Goal: Task Accomplishment & Management: Complete application form

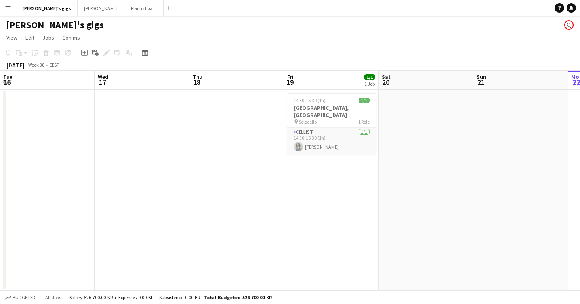
scroll to position [0, 190]
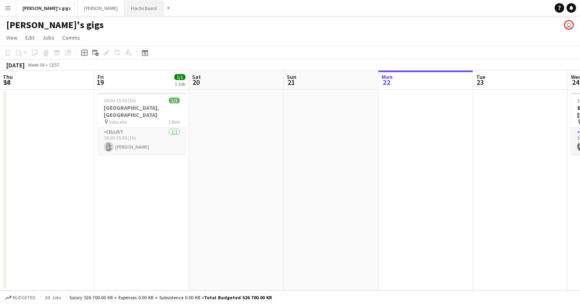
click at [124, 11] on button "Flachs board Close" at bounding box center [143, 7] width 39 height 15
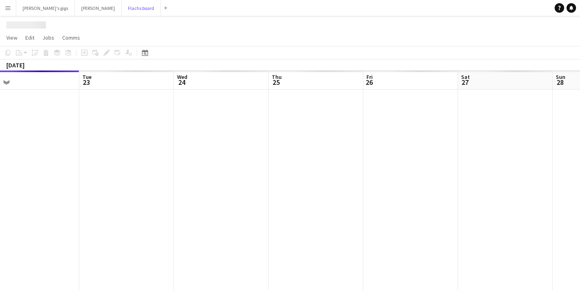
scroll to position [0, 189]
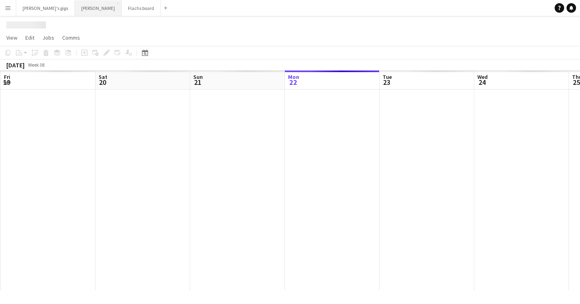
click at [75, 13] on button "Asger Gigs Close" at bounding box center [98, 7] width 47 height 15
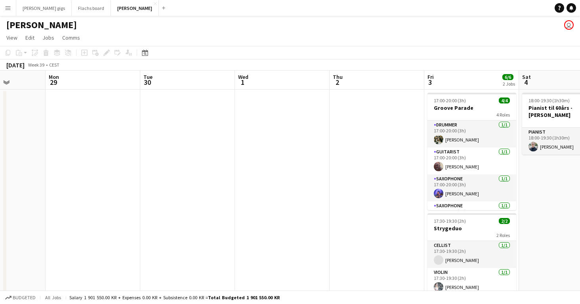
scroll to position [0, 239]
click at [72, 0] on button "Flachs board Close" at bounding box center [91, 7] width 39 height 15
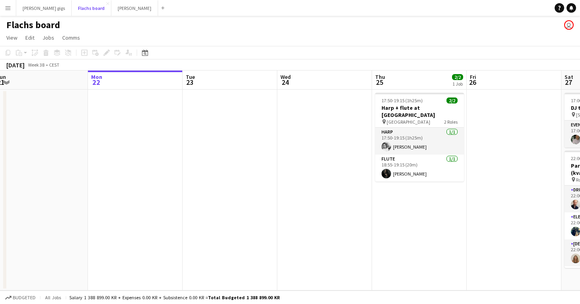
scroll to position [0, 211]
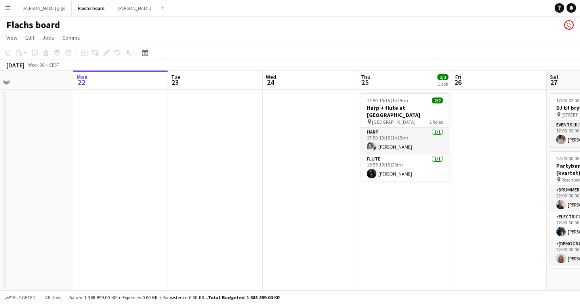
click at [11, 7] on button "Menu" at bounding box center [8, 8] width 16 height 16
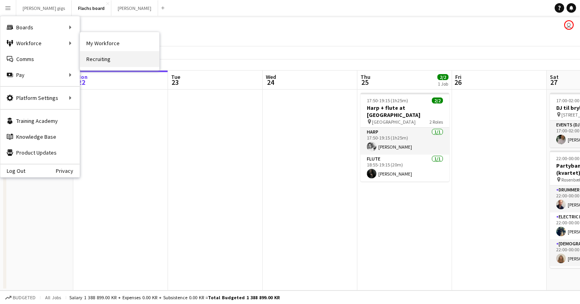
click at [113, 63] on link "Recruiting" at bounding box center [119, 59] width 79 height 16
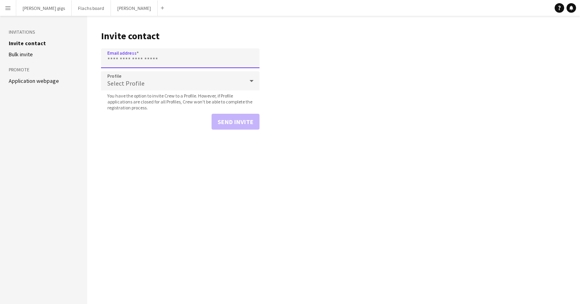
click at [132, 61] on input "Email address" at bounding box center [180, 58] width 159 height 20
paste input "**********"
type input "**********"
click at [222, 124] on button "Send invite" at bounding box center [236, 122] width 48 height 16
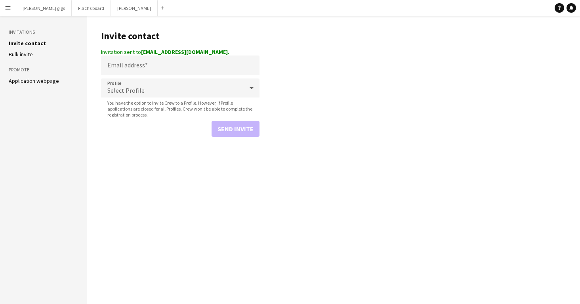
click at [478, 0] on app-navbar "Menu Boards Boards Boards All jobs Status Workforce Workforce My Workforce Recr…" at bounding box center [290, 8] width 580 height 16
click at [80, 13] on button "Flachs board Close" at bounding box center [91, 7] width 39 height 15
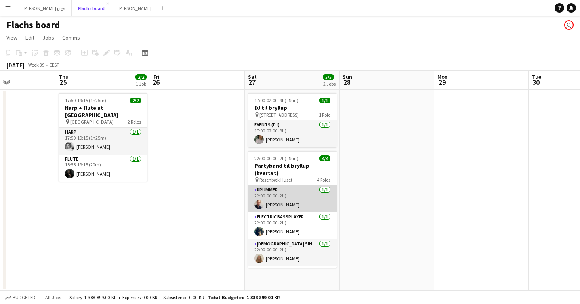
scroll to position [18, 0]
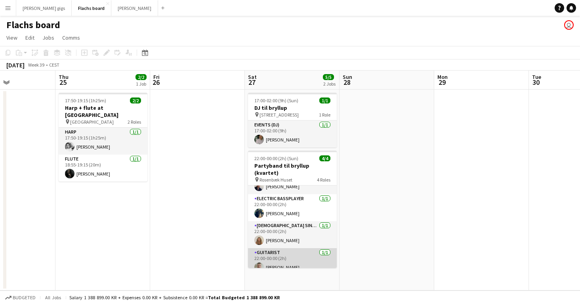
click at [279, 260] on app-card-role "Guitarist [DATE] 22:00-00:00 (2h) [PERSON_NAME]" at bounding box center [292, 261] width 89 height 27
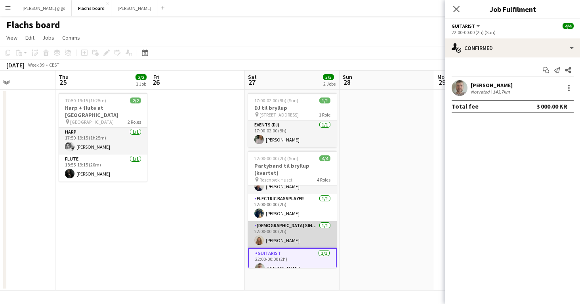
click at [263, 226] on app-card-role "[DEMOGRAPHIC_DATA] Singer [DATE] 22:00-00:00 (2h) [PERSON_NAME]" at bounding box center [292, 234] width 89 height 27
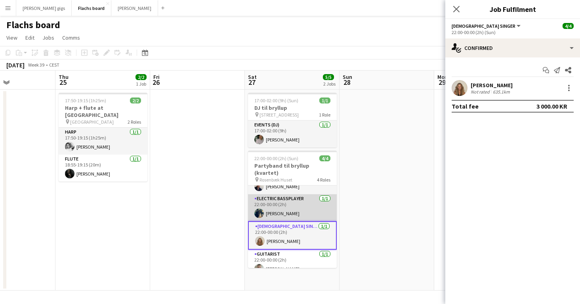
click at [260, 199] on app-card-role "Electric Bassplayer [DATE] 22:00-00:00 (2h) [PERSON_NAME]" at bounding box center [292, 207] width 89 height 27
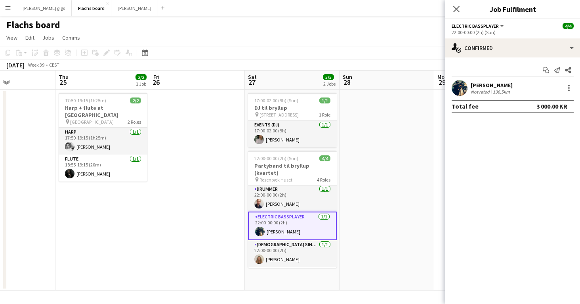
scroll to position [0, 0]
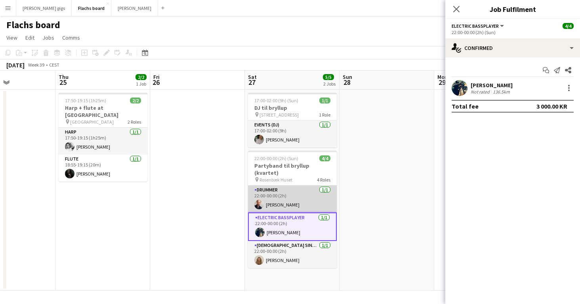
click at [277, 192] on app-card-role "Drummer [DATE] 22:00-00:00 (2h) [PERSON_NAME]" at bounding box center [292, 198] width 89 height 27
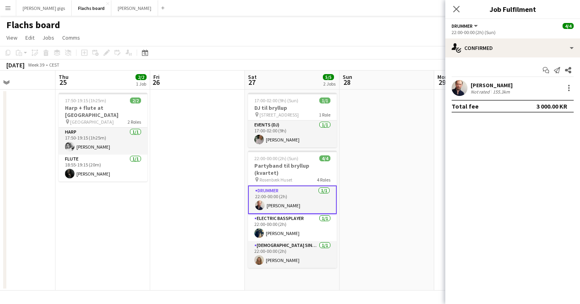
click at [240, 212] on app-date-cell at bounding box center [197, 190] width 95 height 201
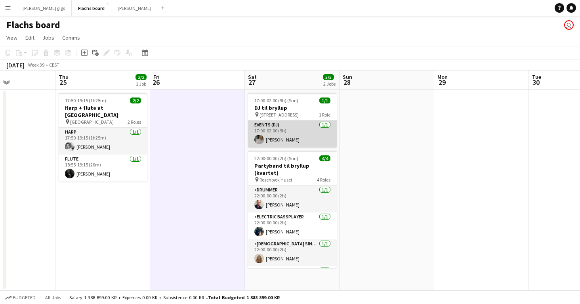
click at [279, 133] on app-card-role "Events (DJ) [DATE] 17:00-02:00 (9h) [PERSON_NAME]" at bounding box center [292, 133] width 89 height 27
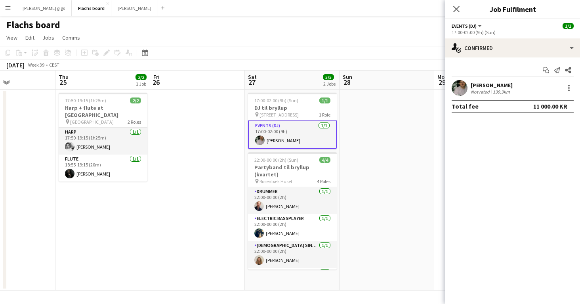
click at [218, 177] on app-date-cell at bounding box center [197, 190] width 95 height 201
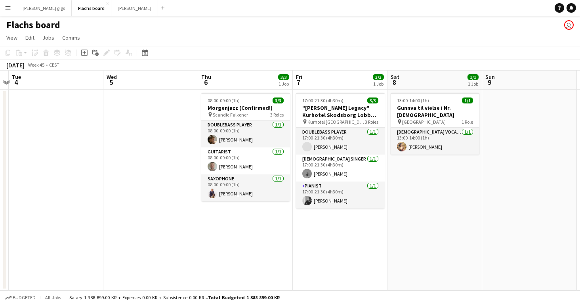
scroll to position [0, 227]
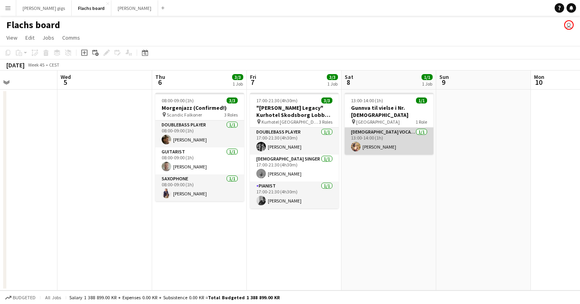
click at [375, 146] on app-card-role "[DEMOGRAPHIC_DATA] Vocal + guitar [DATE] 13:00-14:00 (1h) [PERSON_NAME]" at bounding box center [389, 141] width 89 height 27
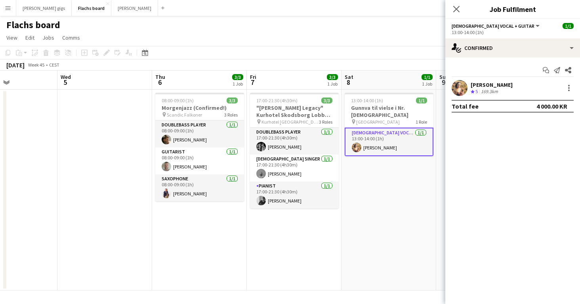
click at [359, 175] on app-date-cell "13:00-14:00 (1h) 1/1 Gunnva til vielse i Nr. [DEMOGRAPHIC_DATA] pin Nr Bjert Ki…" at bounding box center [389, 190] width 95 height 201
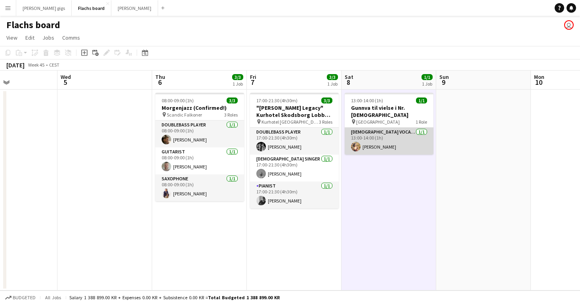
click at [379, 139] on app-card-role "[DEMOGRAPHIC_DATA] Vocal + guitar [DATE] 13:00-14:00 (1h) [PERSON_NAME]" at bounding box center [389, 141] width 89 height 27
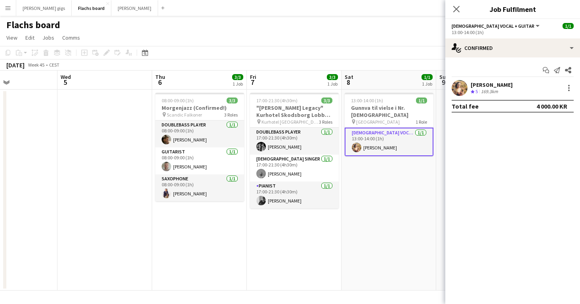
click at [373, 185] on app-date-cell "13:00-14:00 (1h) 1/1 Gunnva til vielse i Nr. [DEMOGRAPHIC_DATA] pin Nr Bjert Ki…" at bounding box center [389, 190] width 95 height 201
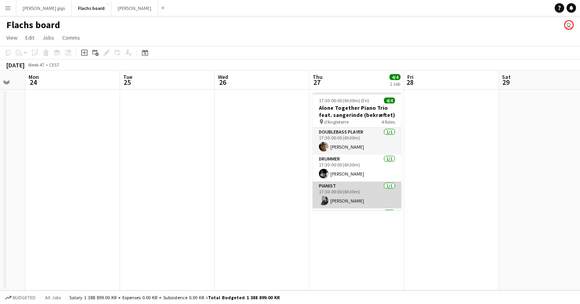
scroll to position [25, 0]
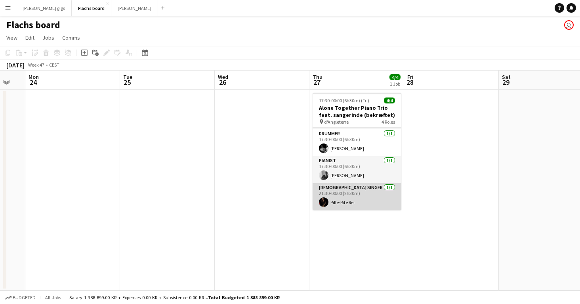
click at [339, 206] on app-card-role "[DEMOGRAPHIC_DATA] Singer [DATE] 21:30-00:00 (2h30m) Pille-Rite Rei" at bounding box center [357, 196] width 89 height 27
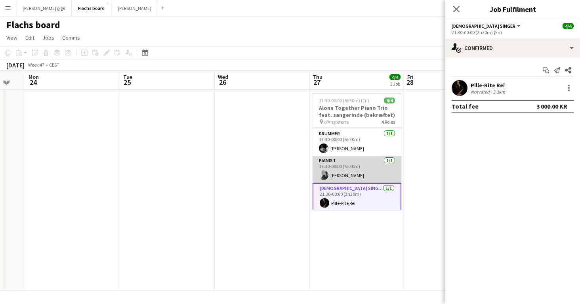
click at [339, 172] on app-card-role "Pianist [DATE] 17:30-00:00 (6h30m) [PERSON_NAME]" at bounding box center [357, 169] width 89 height 27
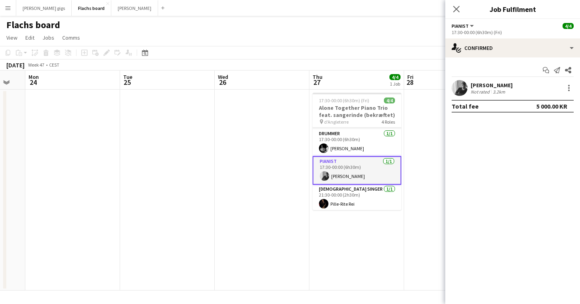
click at [336, 159] on app-card-role "Pianist [DATE] 17:30-00:00 (6h30m) [PERSON_NAME]" at bounding box center [357, 170] width 89 height 29
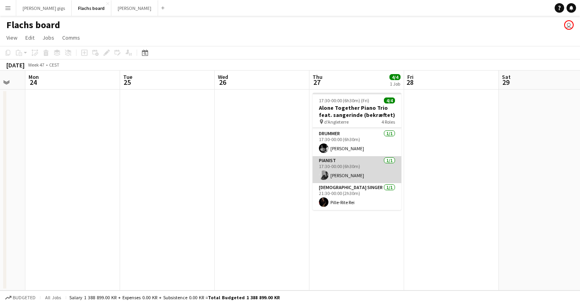
scroll to position [0, 0]
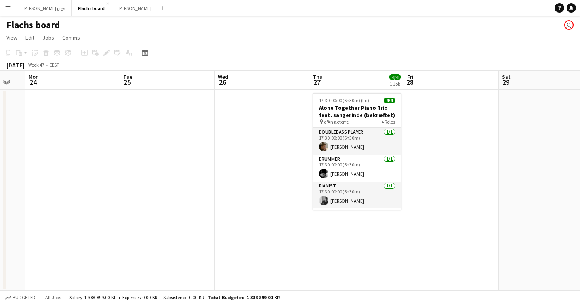
click at [457, 131] on app-date-cell at bounding box center [451, 190] width 95 height 201
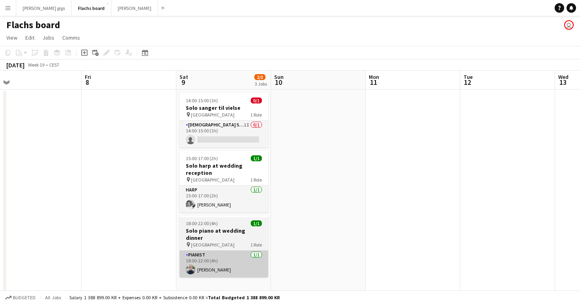
scroll to position [0, 203]
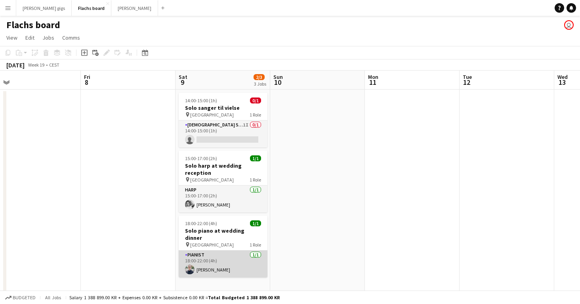
click at [236, 263] on app-card-role "Pianist [DATE] 18:00-22:00 (4h) [PERSON_NAME]" at bounding box center [223, 263] width 89 height 27
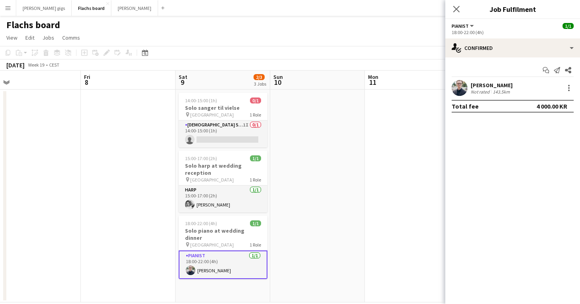
click at [332, 208] on app-date-cell at bounding box center [317, 196] width 95 height 213
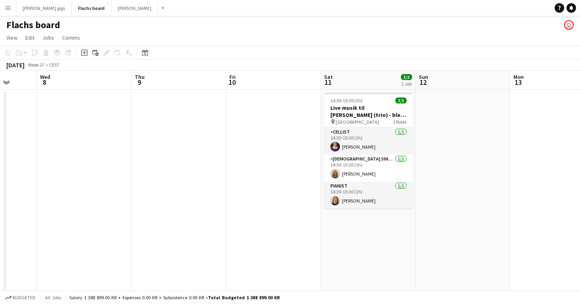
scroll to position [0, 254]
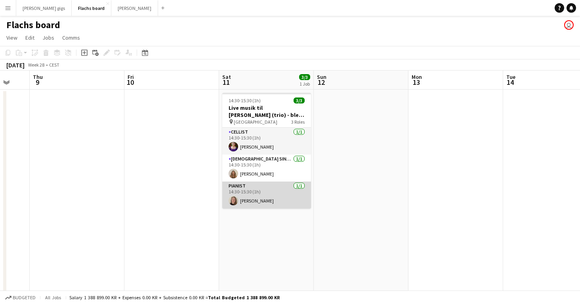
click at [249, 199] on app-card-role "Pianist [DATE] 14:30-15:30 (1h) [PERSON_NAME]" at bounding box center [266, 194] width 89 height 27
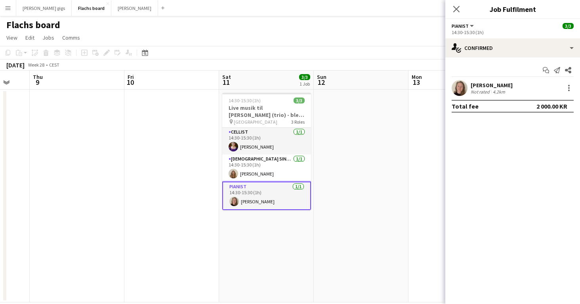
click at [259, 227] on app-date-cell "14:30-15:30 (1h) 3/3 Live musik til vielse (trio) - blev aflyst sidste år, nu b…" at bounding box center [266, 196] width 95 height 213
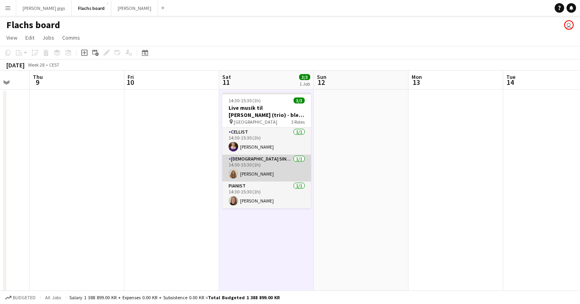
click at [249, 176] on app-card-role "[DEMOGRAPHIC_DATA] Singer [DATE] 14:30-15:30 (1h) [PERSON_NAME]" at bounding box center [266, 168] width 89 height 27
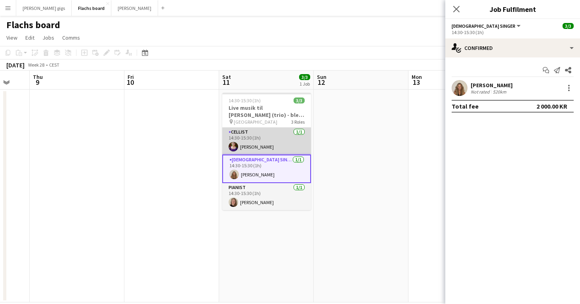
click at [245, 147] on app-card-role "Cellist [DATE] 14:30-15:30 (1h) [PERSON_NAME]" at bounding box center [266, 141] width 89 height 27
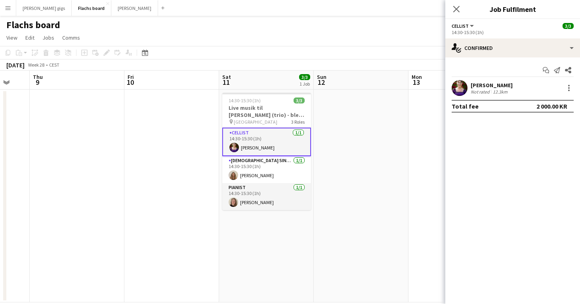
click at [357, 194] on app-date-cell at bounding box center [361, 196] width 95 height 213
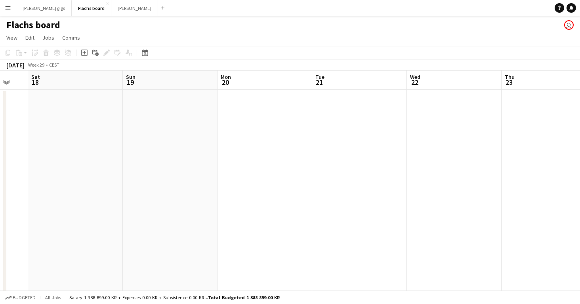
scroll to position [0, 290]
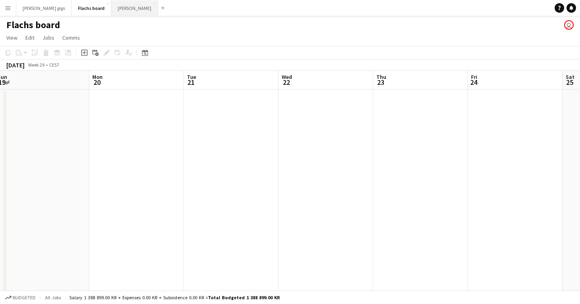
click at [111, 8] on button "Asger Gigs Close" at bounding box center [134, 7] width 47 height 15
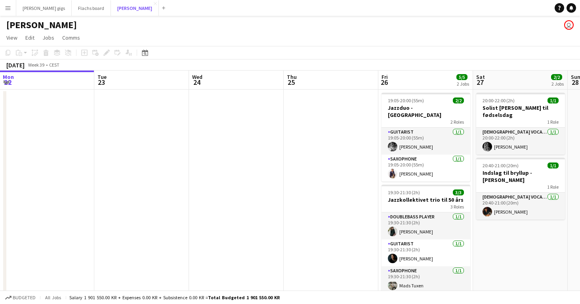
scroll to position [0, 388]
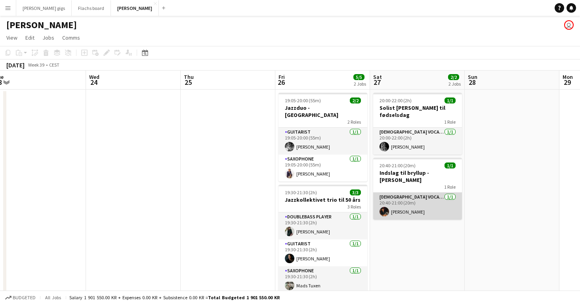
click at [406, 199] on app-card-role "[DEMOGRAPHIC_DATA] Vocal + Guitar [DATE] 20:40-21:00 (20m) [PERSON_NAME]" at bounding box center [417, 206] width 89 height 27
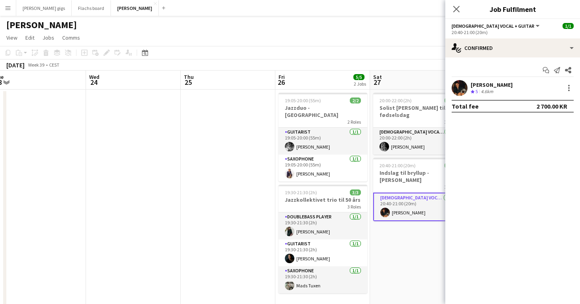
click at [396, 236] on app-date-cell "20:00-22:00 (2h) 1/1 Solist [PERSON_NAME] til fødselsdag 1 Role [DEMOGRAPHIC_DA…" at bounding box center [417, 251] width 95 height 323
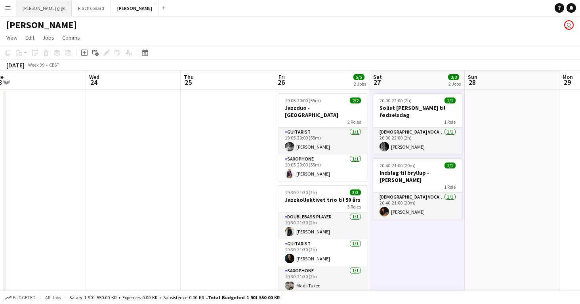
click at [24, 4] on button "[PERSON_NAME] gigs Close" at bounding box center [43, 7] width 55 height 15
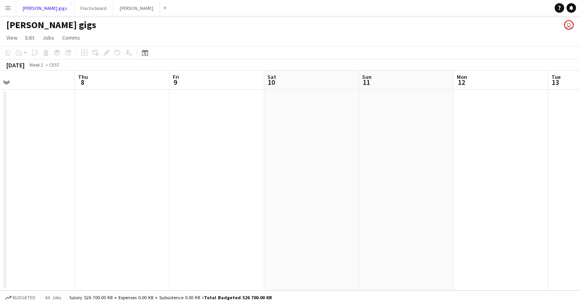
scroll to position [0, 209]
click at [126, 8] on button "Asger Gigs Close" at bounding box center [136, 7] width 47 height 15
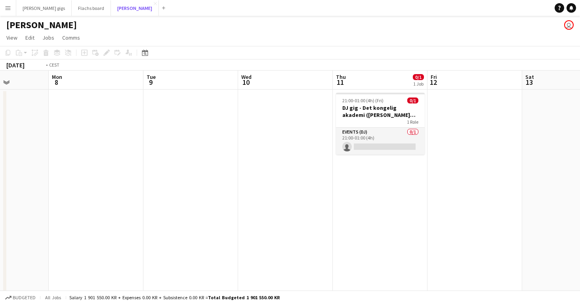
scroll to position [0, 303]
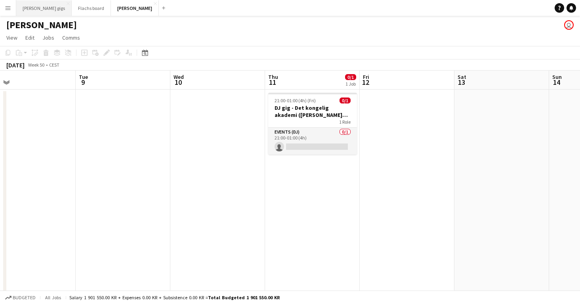
click at [34, 6] on button "[PERSON_NAME] gigs Close" at bounding box center [43, 7] width 55 height 15
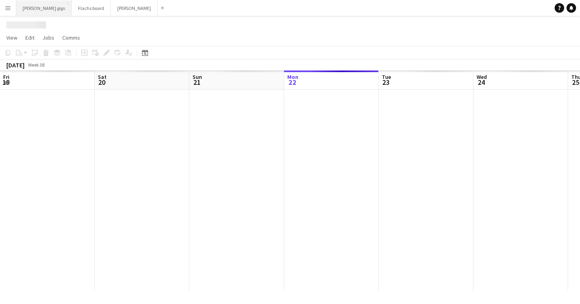
scroll to position [0, 189]
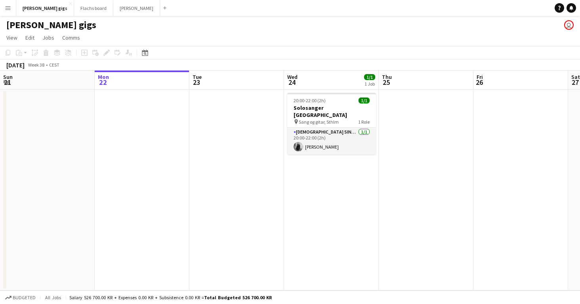
click at [7, 9] on app-icon "Menu" at bounding box center [8, 8] width 6 height 6
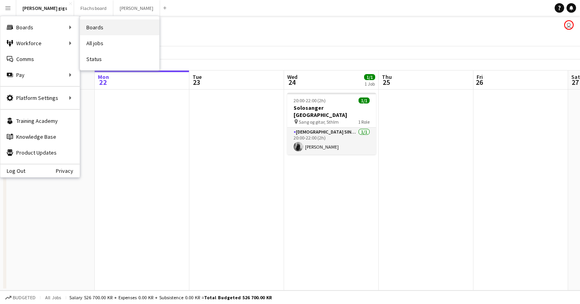
click at [124, 34] on link "Boards" at bounding box center [119, 27] width 79 height 16
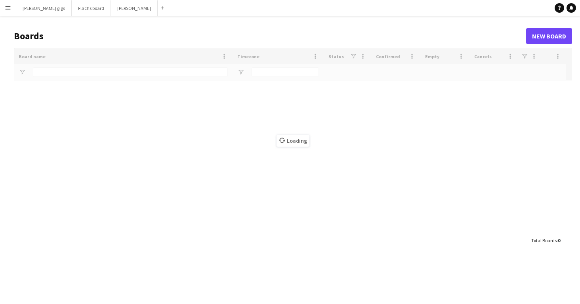
click at [124, 34] on h1 "Boards" at bounding box center [270, 36] width 512 height 12
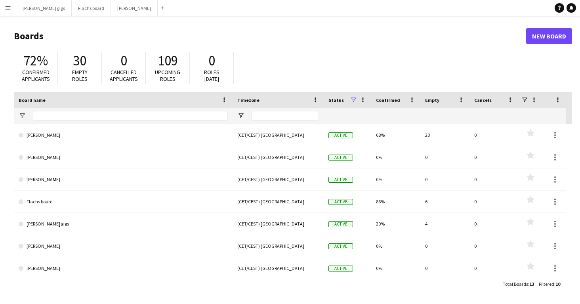
click at [13, 10] on button "Menu" at bounding box center [8, 8] width 16 height 16
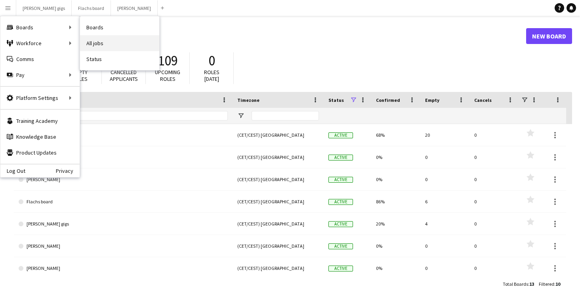
click at [91, 39] on link "All jobs" at bounding box center [119, 43] width 79 height 16
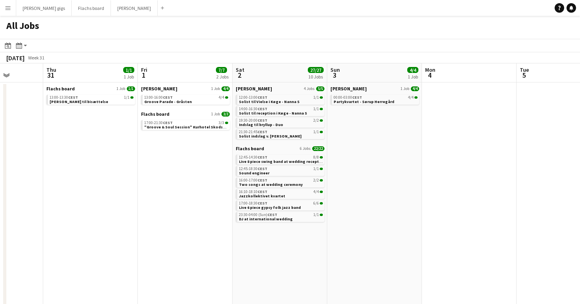
scroll to position [0, 239]
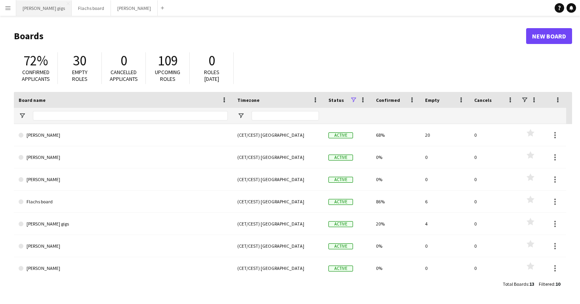
click at [16, 8] on button "[PERSON_NAME] gigs Close" at bounding box center [43, 7] width 55 height 15
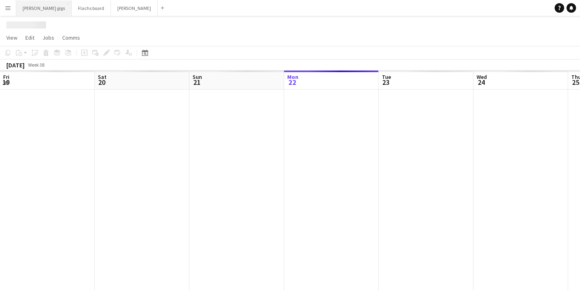
scroll to position [0, 189]
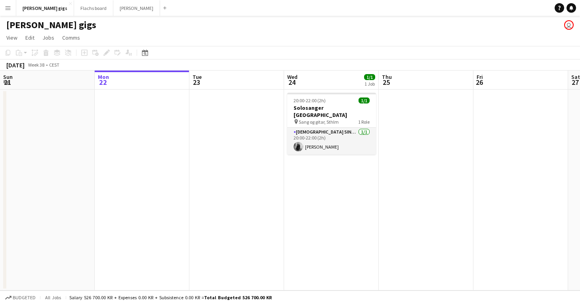
click at [2, 4] on button "Menu" at bounding box center [8, 8] width 16 height 16
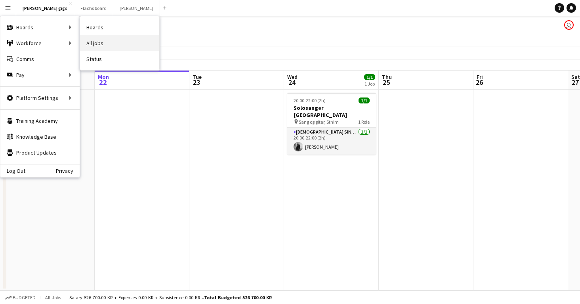
click at [126, 44] on link "All jobs" at bounding box center [119, 43] width 79 height 16
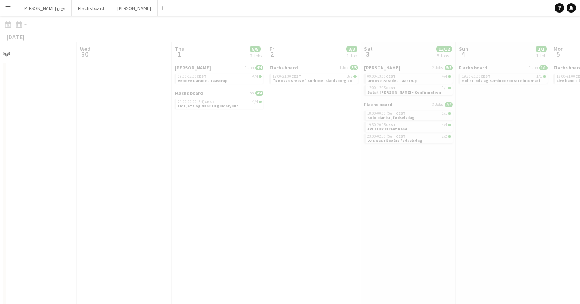
scroll to position [0, 207]
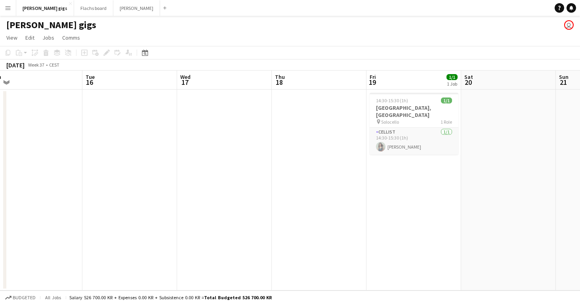
scroll to position [0, 168]
